Goal: Information Seeking & Learning: Learn about a topic

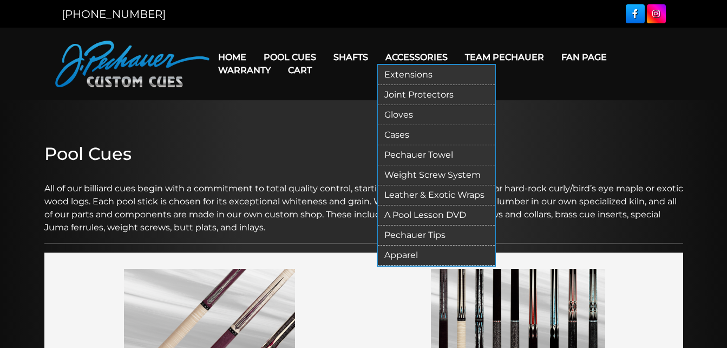
click at [428, 53] on link "Accessories" at bounding box center [417, 57] width 80 height 28
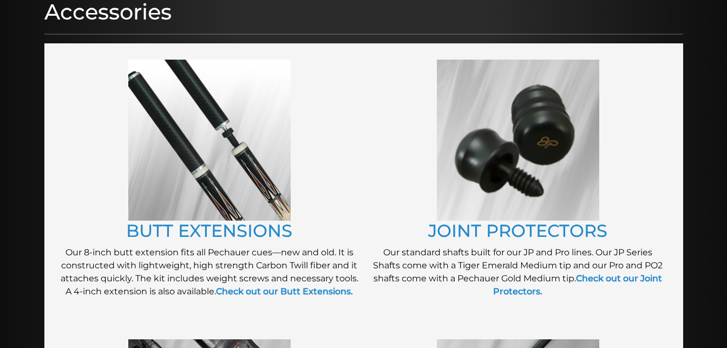
scroll to position [152, 0]
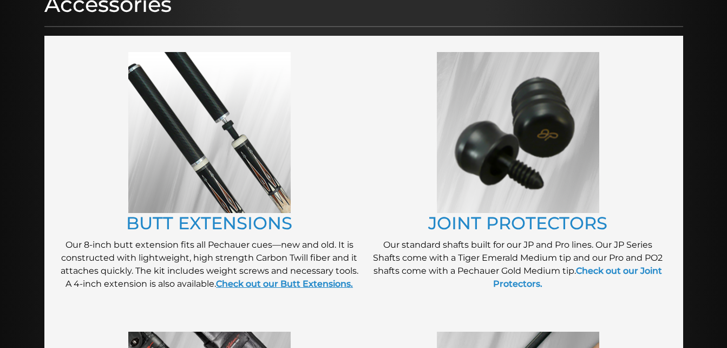
click at [272, 280] on strong "Check out our Butt Extensions." at bounding box center [284, 283] width 137 height 10
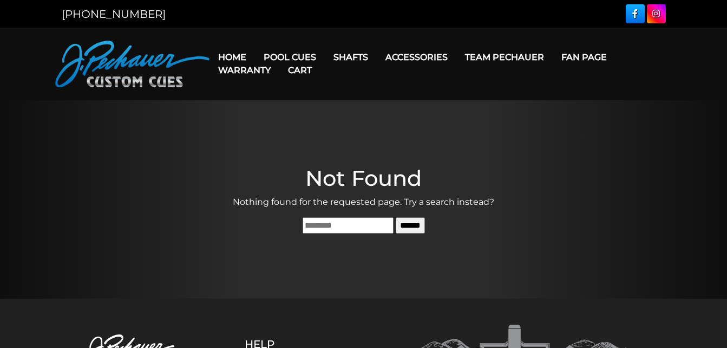
click at [310, 226] on input "Search for:" at bounding box center [348, 225] width 91 height 16
type input "****"
click at [396, 217] on input "******" at bounding box center [410, 225] width 29 height 16
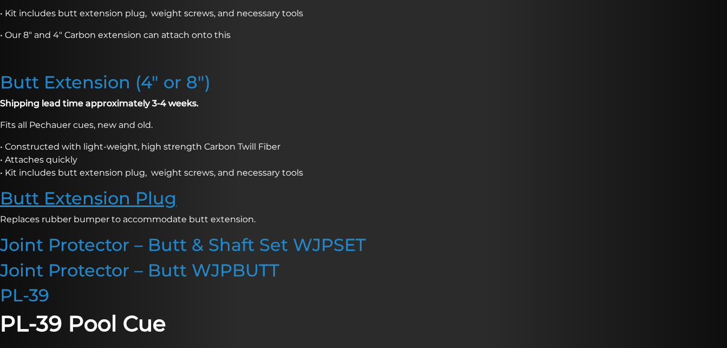
scroll to position [271, 0]
click at [99, 195] on link "Butt Extension Plug" at bounding box center [88, 197] width 177 height 21
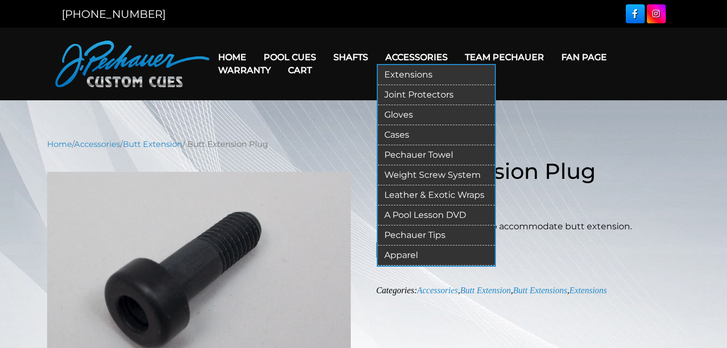
click at [436, 54] on link "Accessories" at bounding box center [417, 57] width 80 height 28
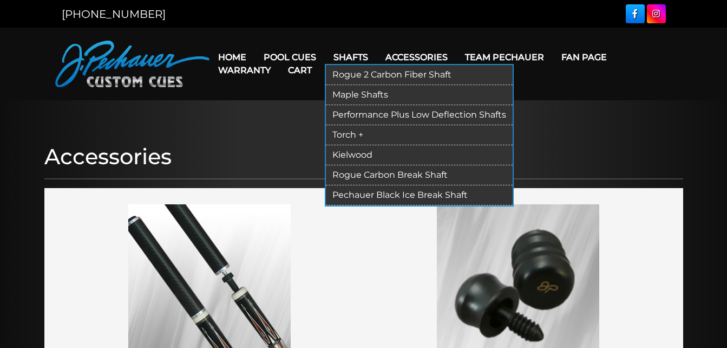
click at [391, 74] on link "Rogue 2 Carbon Fiber Shaft" at bounding box center [419, 75] width 187 height 20
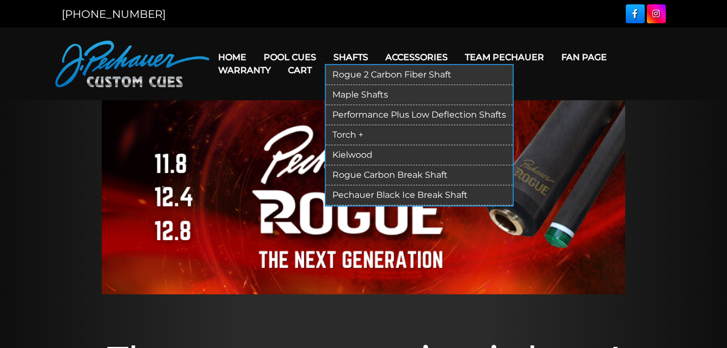
click at [362, 88] on link "Maple Shafts" at bounding box center [419, 95] width 187 height 20
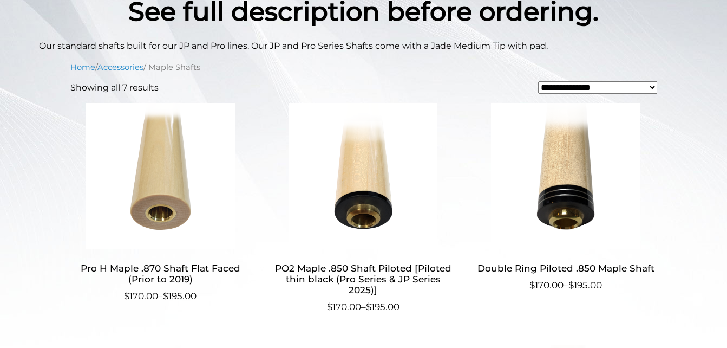
scroll to position [271, 0]
click at [353, 265] on h2 "PO2 Maple .850 Shaft Piloted [Piloted thin black (Pro Series & JP Series 2025)]" at bounding box center [363, 279] width 180 height 42
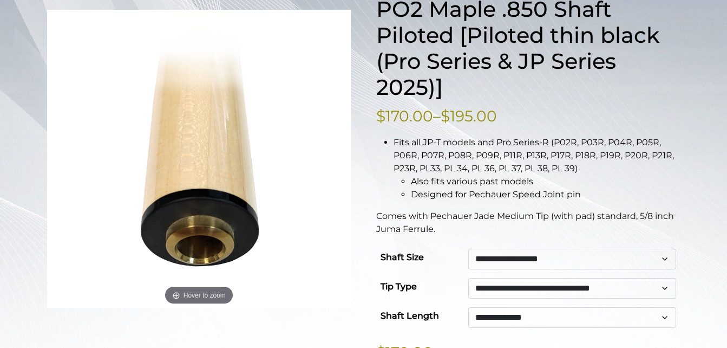
scroll to position [162, 0]
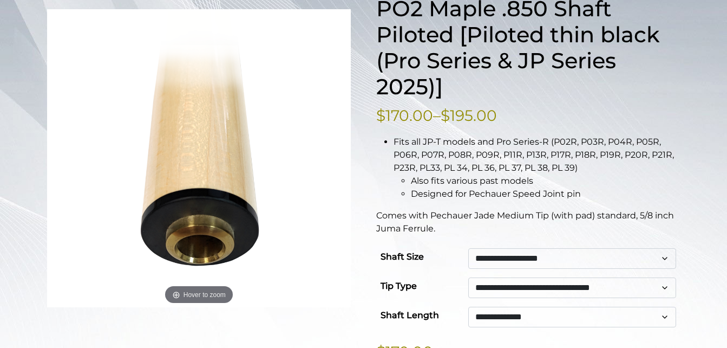
click at [513, 253] on select "**********" at bounding box center [572, 258] width 208 height 21
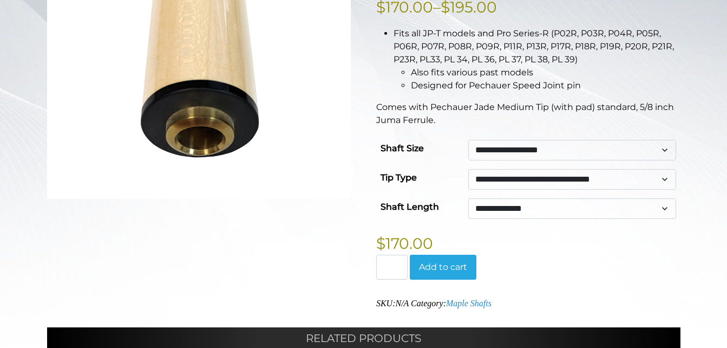
scroll to position [0, 0]
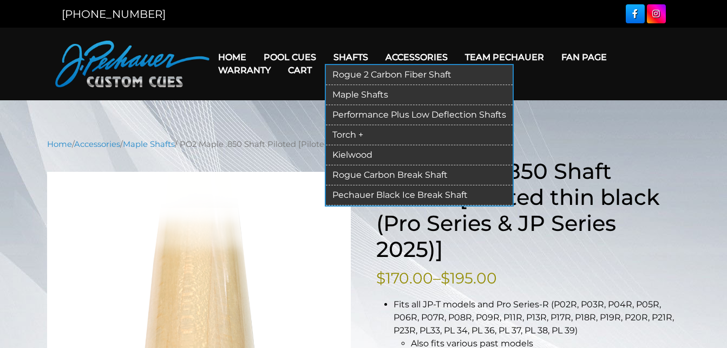
click at [355, 54] on link "Shafts" at bounding box center [351, 57] width 52 height 28
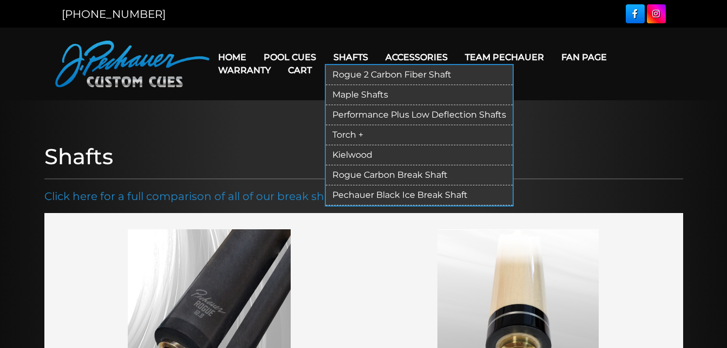
click at [348, 53] on link "Shafts" at bounding box center [351, 57] width 52 height 28
click at [356, 115] on link "Performance Plus Low Deflection Shafts" at bounding box center [419, 115] width 187 height 20
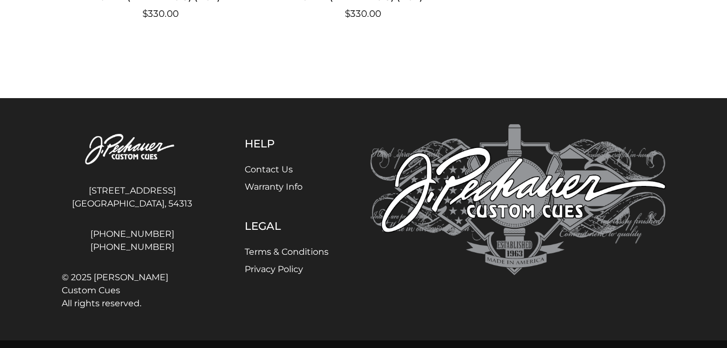
scroll to position [1502, 0]
